Goal: Check status: Check status

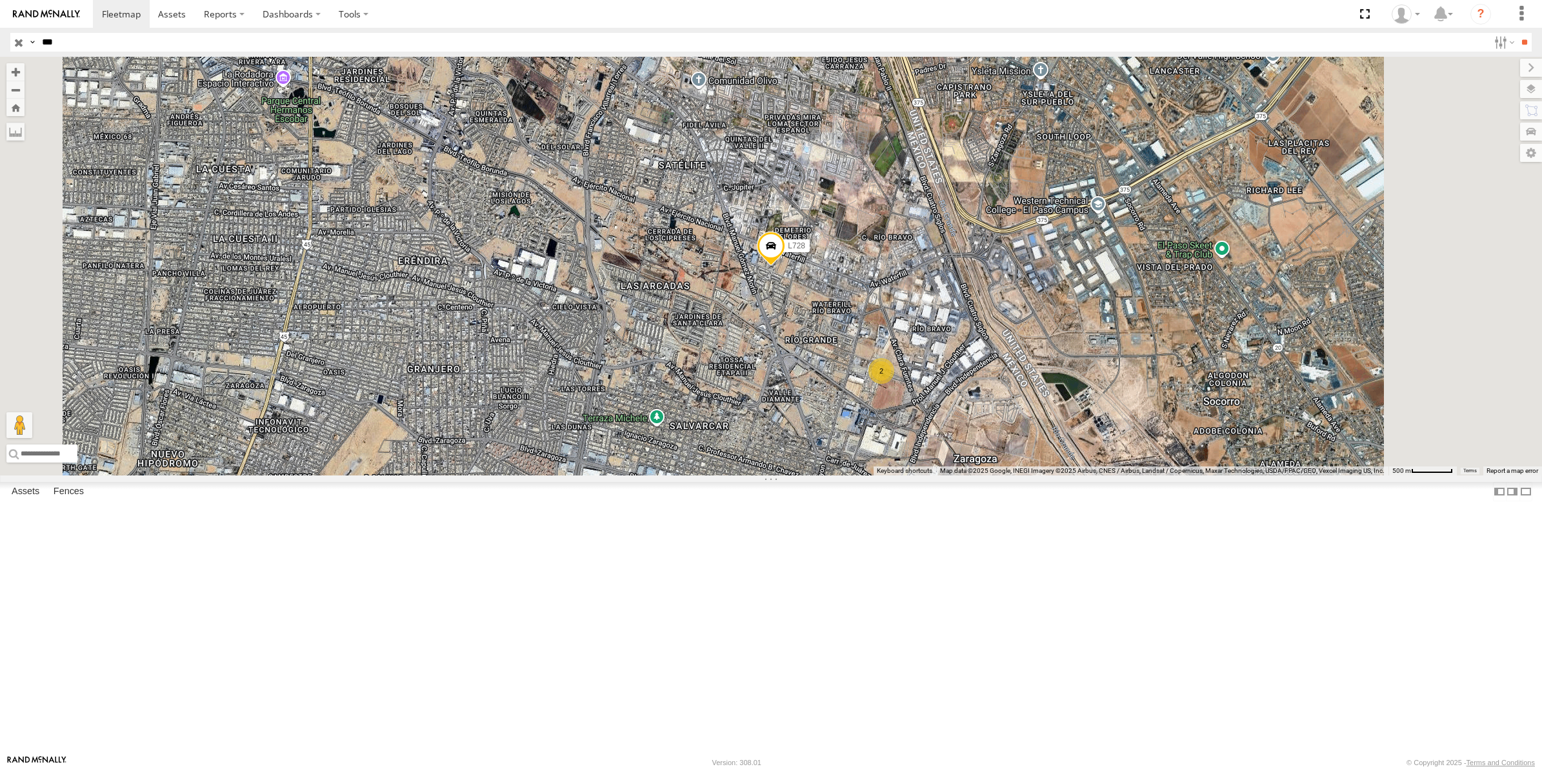
click at [15, 43] on input "button" at bounding box center [18, 42] width 17 height 19
click at [18, 46] on input "button" at bounding box center [18, 42] width 17 height 19
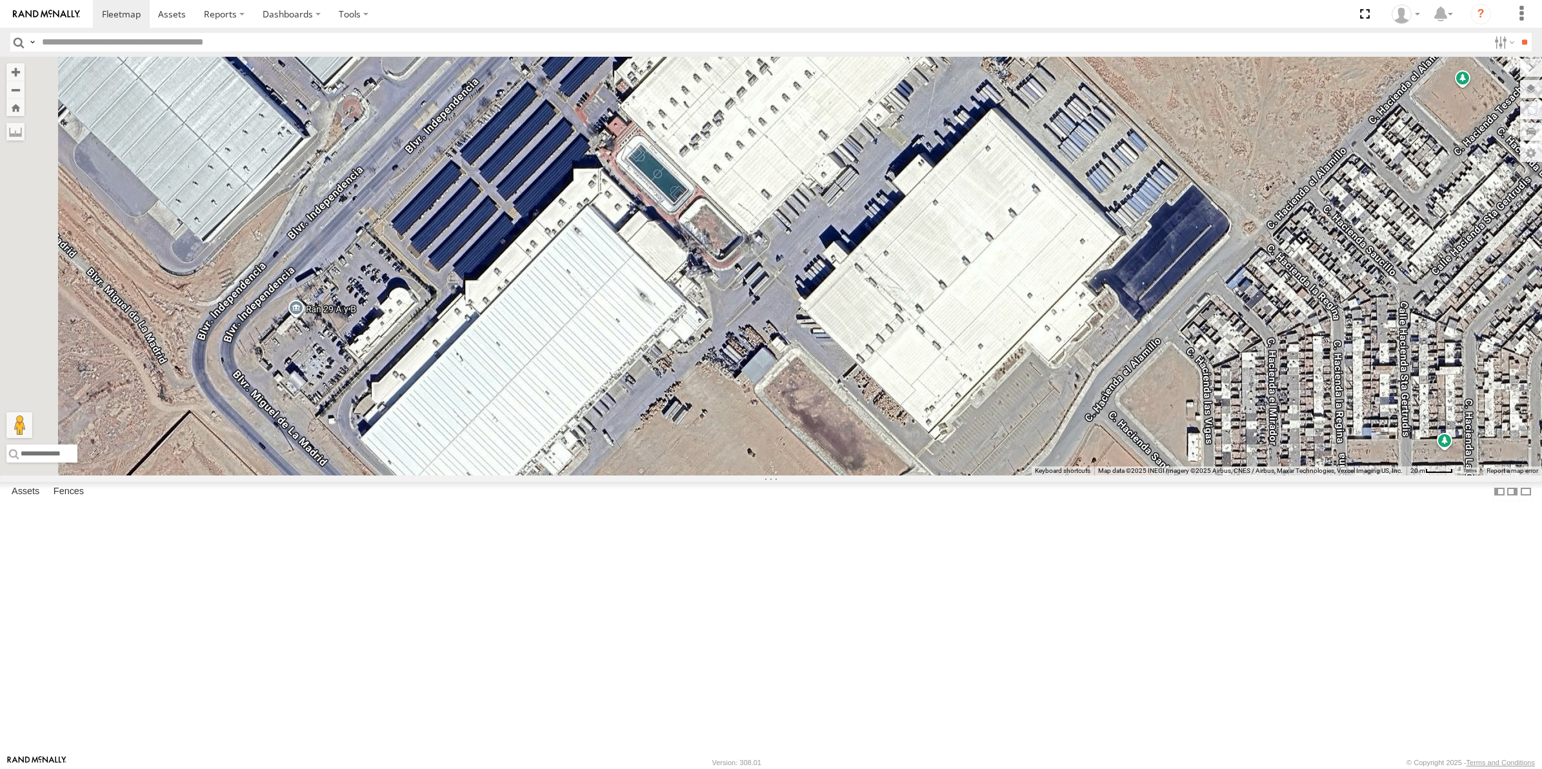
select select "**********"
